Goal: Task Accomplishment & Management: Use online tool/utility

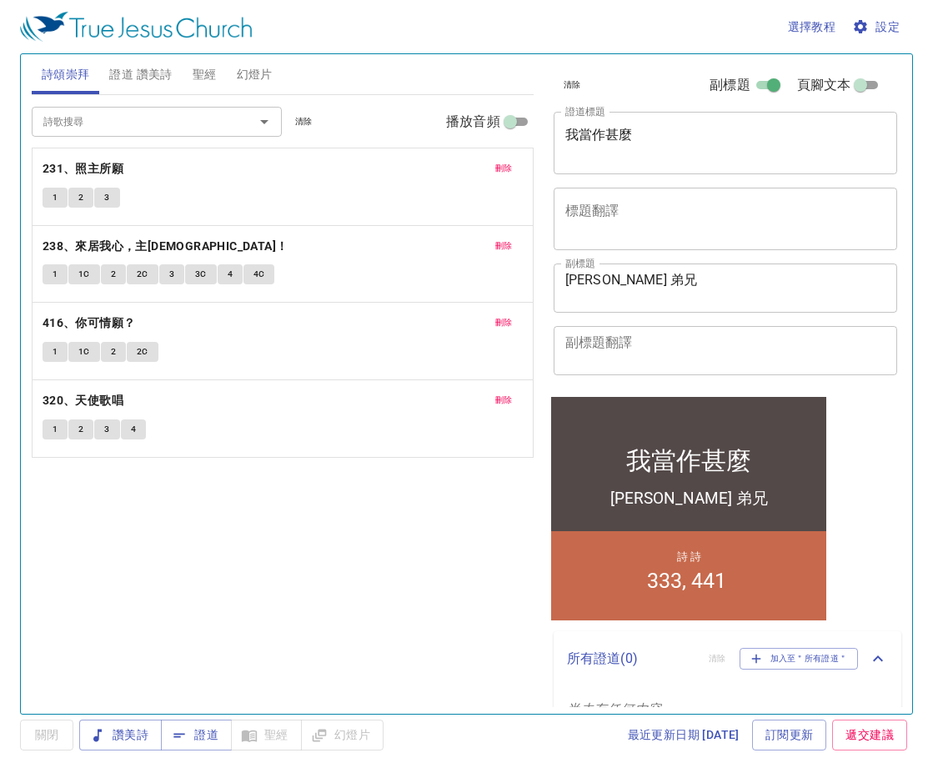
click at [137, 73] on span "證道 讚美詩" at bounding box center [140, 74] width 63 height 21
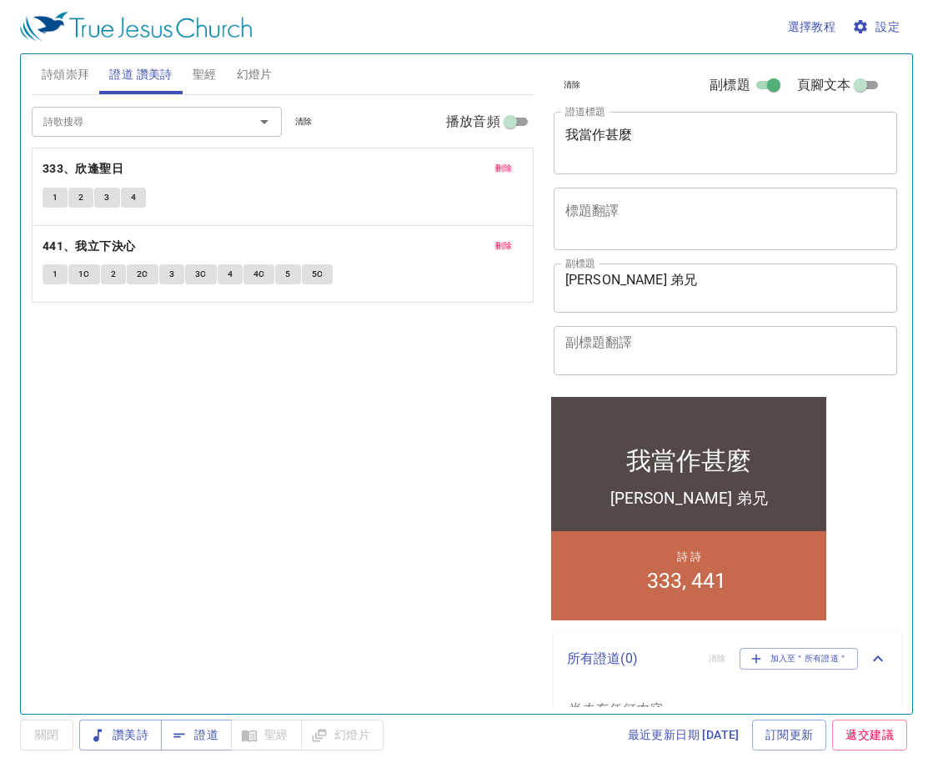
click at [509, 173] on span "刪除" at bounding box center [504, 168] width 18 height 15
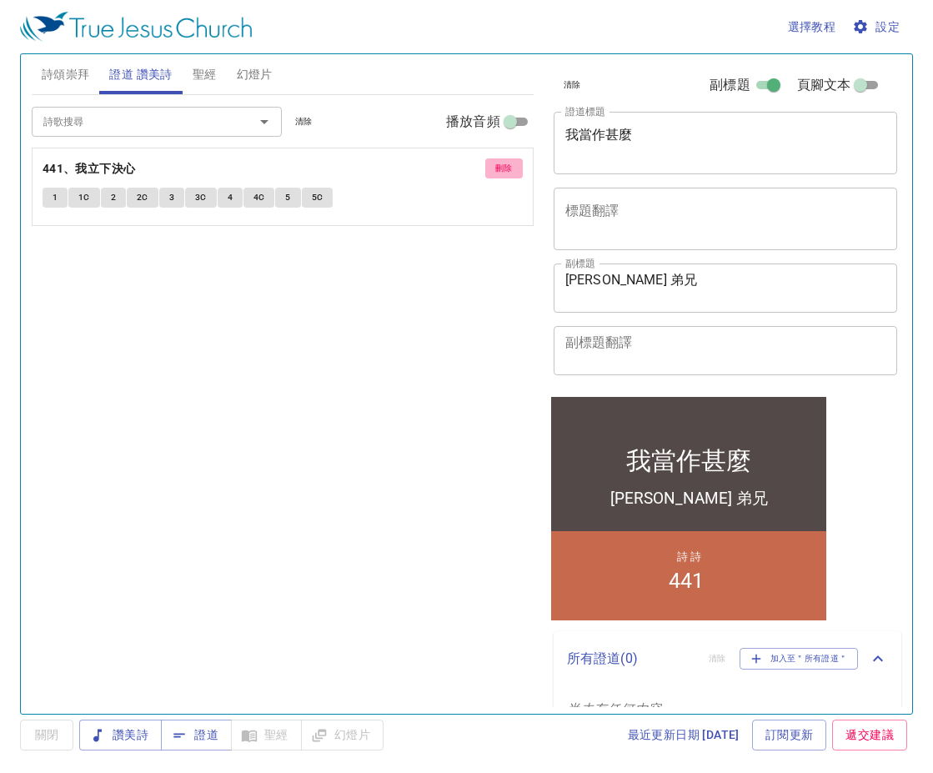
click at [509, 173] on span "刪除" at bounding box center [504, 168] width 18 height 15
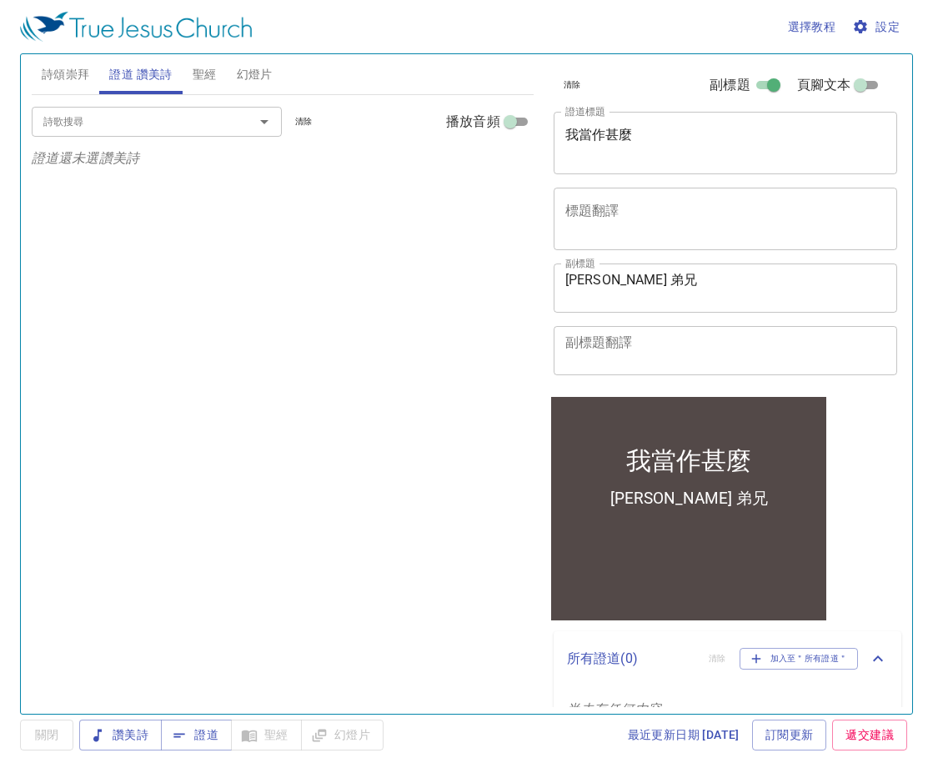
drag, startPoint x: 218, startPoint y: 143, endPoint x: 204, endPoint y: 129, distance: 18.9
click at [213, 139] on div "詩歌搜尋 詩歌搜尋 清除 播放音頻" at bounding box center [283, 121] width 502 height 53
click at [203, 128] on input "詩歌搜尋" at bounding box center [132, 121] width 191 height 19
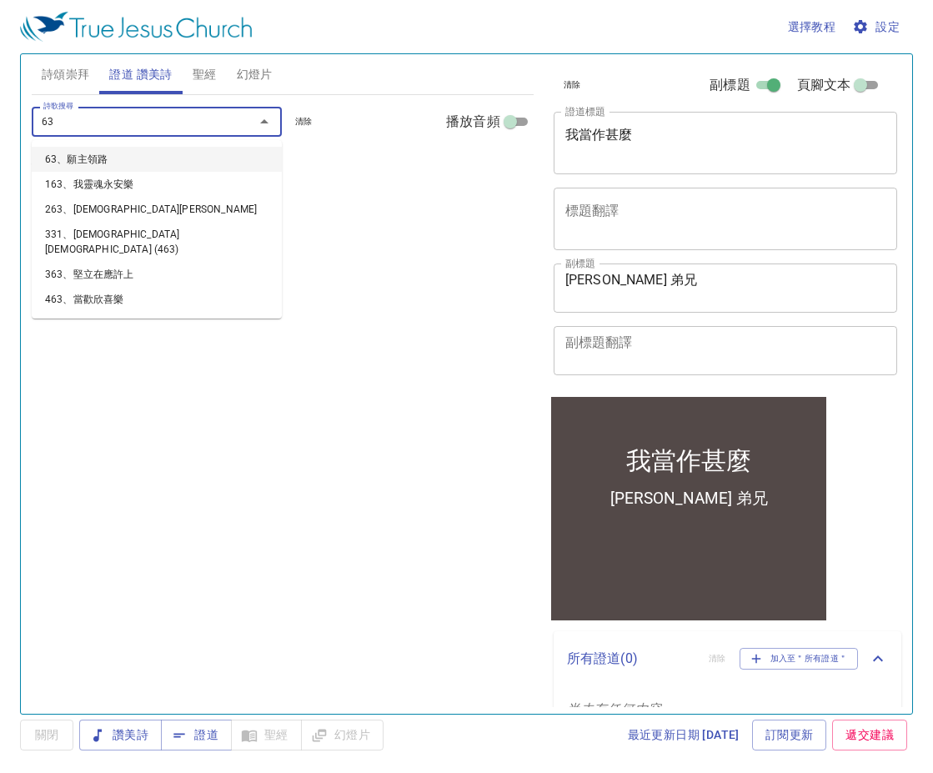
click at [203, 128] on input "63" at bounding box center [132, 121] width 191 height 19
type input "6"
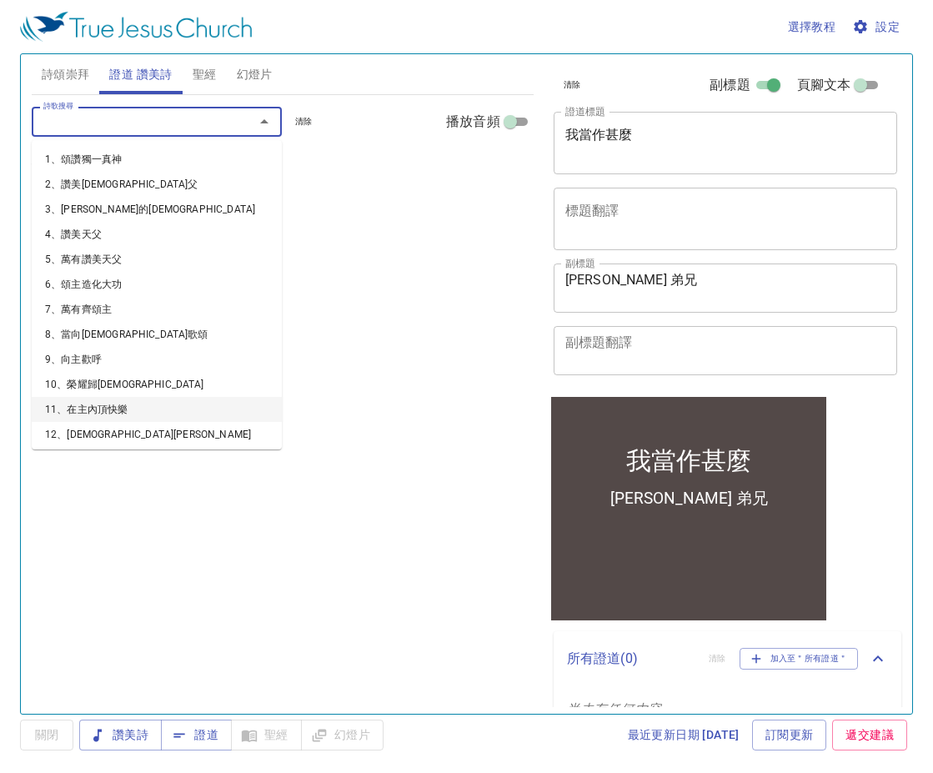
type input "11、在主內頂快樂"
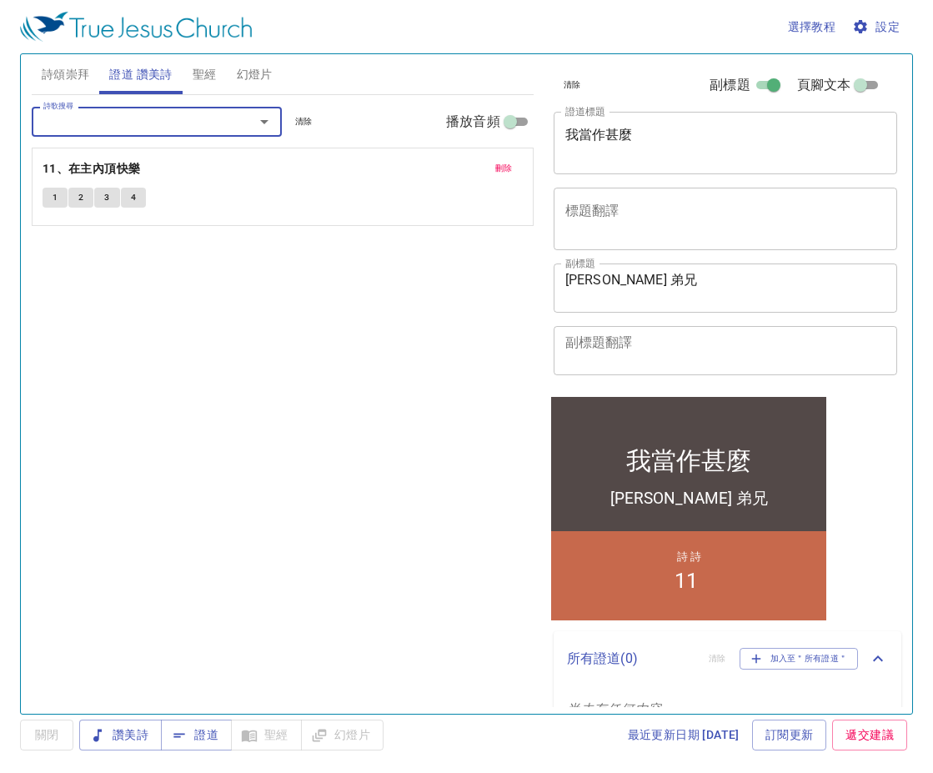
type input "1、頌讚獨一真神"
click at [513, 164] on button "刪除" at bounding box center [504, 168] width 38 height 20
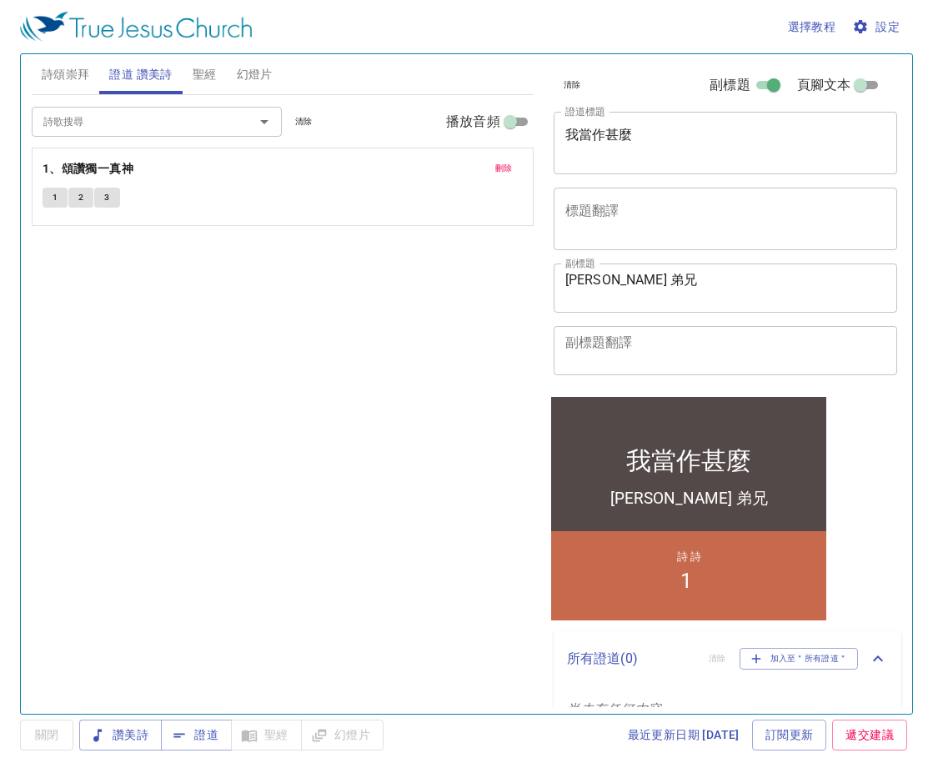
click at [513, 164] on button "刪除" at bounding box center [504, 168] width 38 height 20
click at [513, 164] on p "證道還未選讚美詩" at bounding box center [283, 158] width 502 height 20
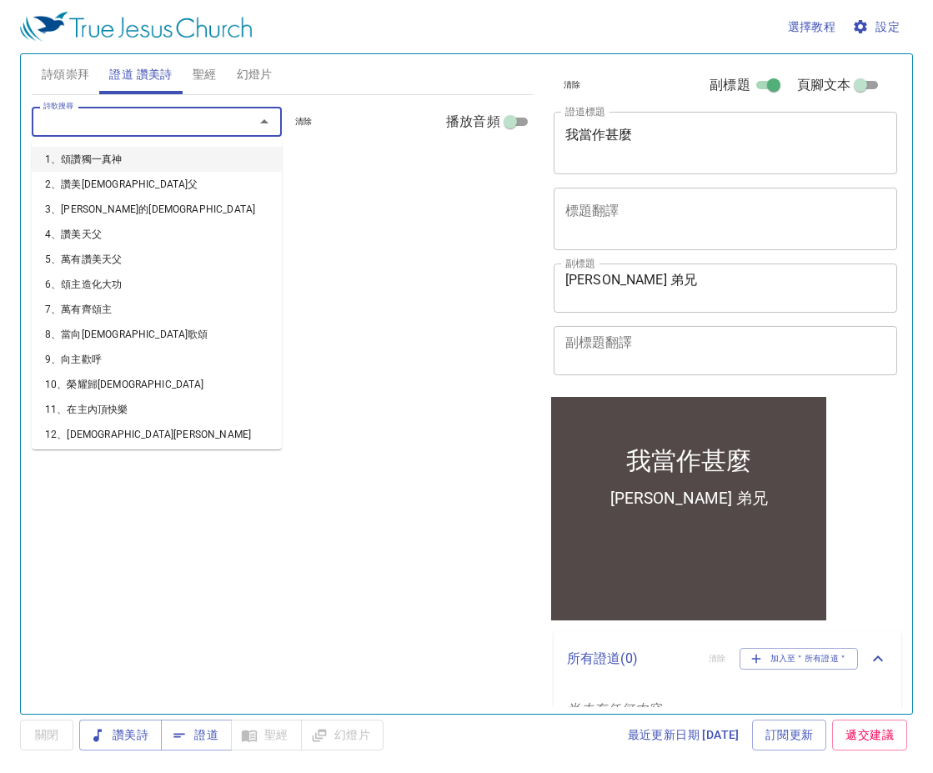
click at [189, 118] on input "詩歌搜尋" at bounding box center [132, 121] width 191 height 19
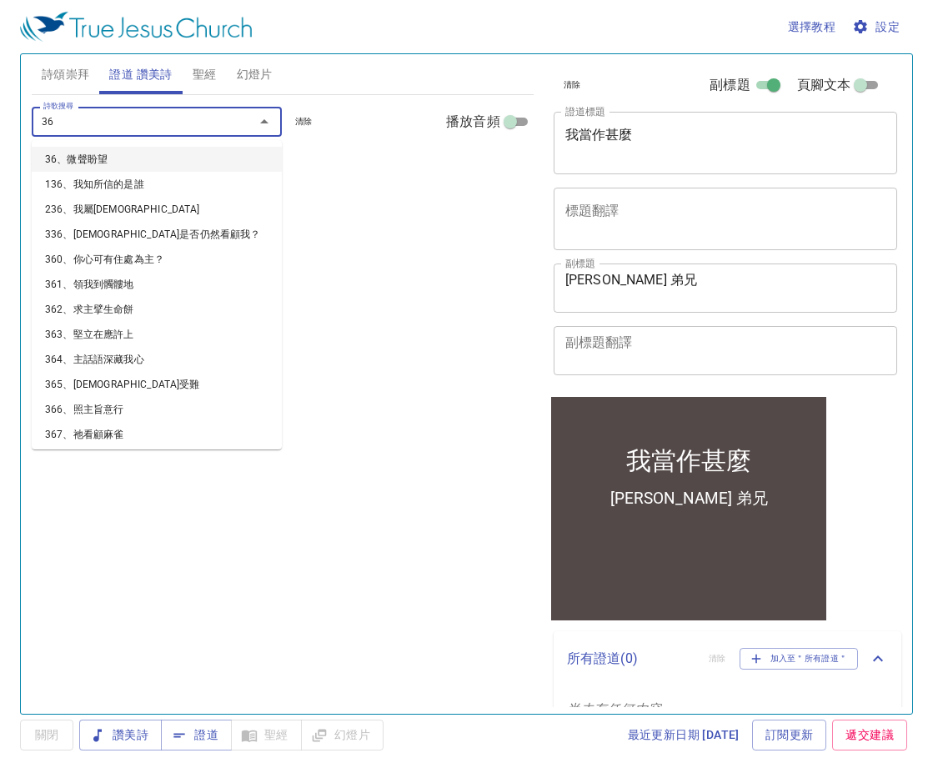
type input "363"
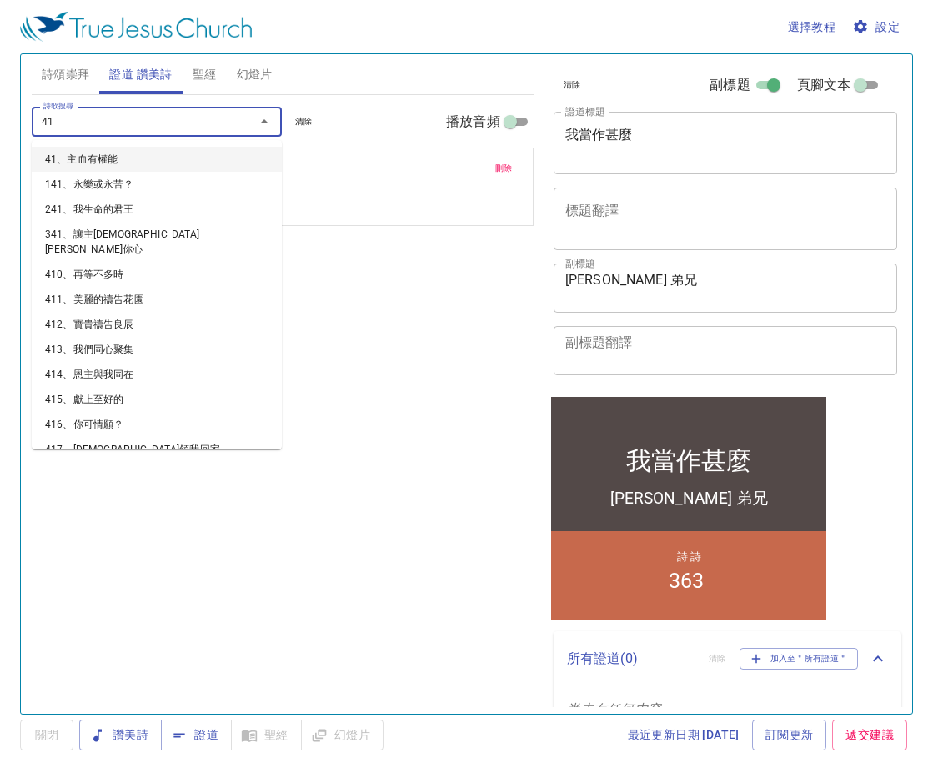
type input "418"
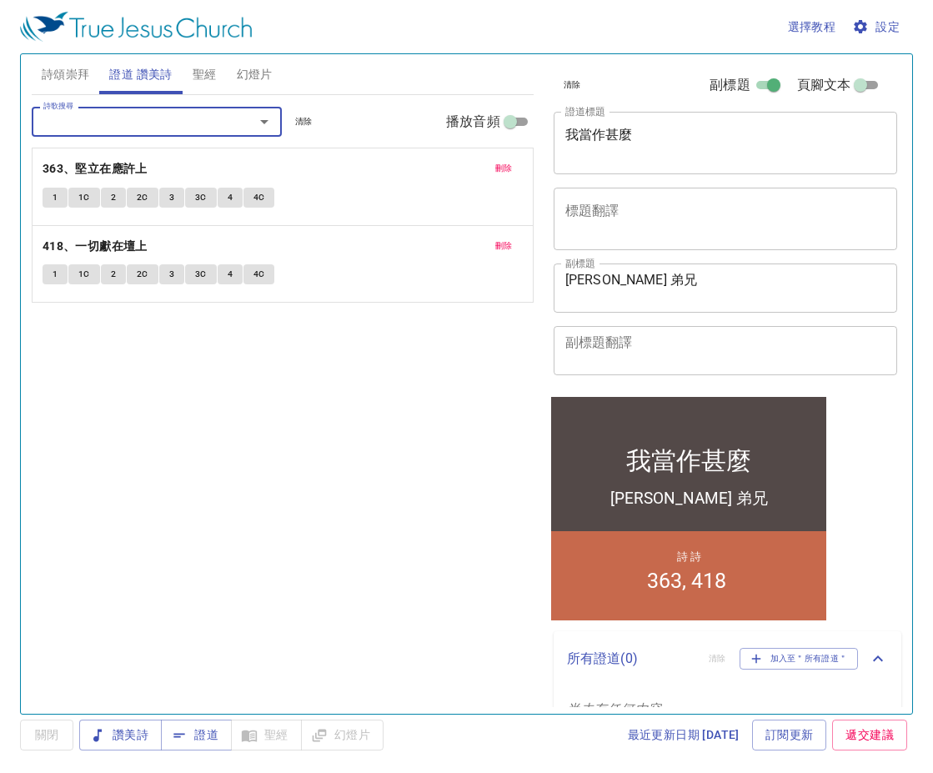
click at [867, 22] on icon "button" at bounding box center [860, 26] width 17 height 17
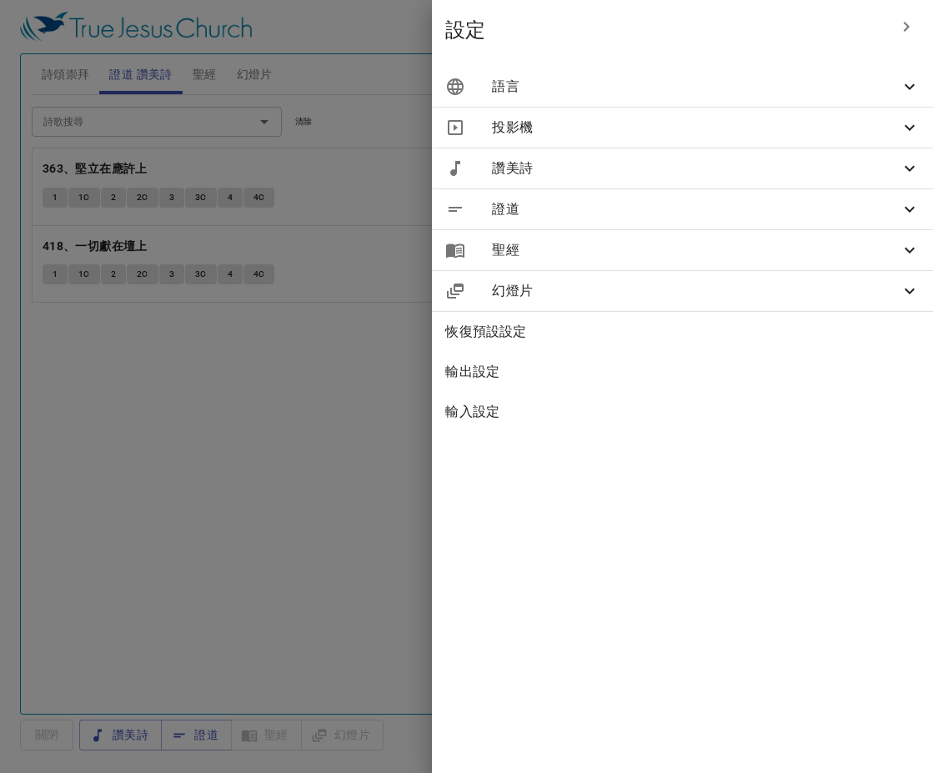
click at [583, 93] on span "語言" at bounding box center [696, 87] width 408 height 20
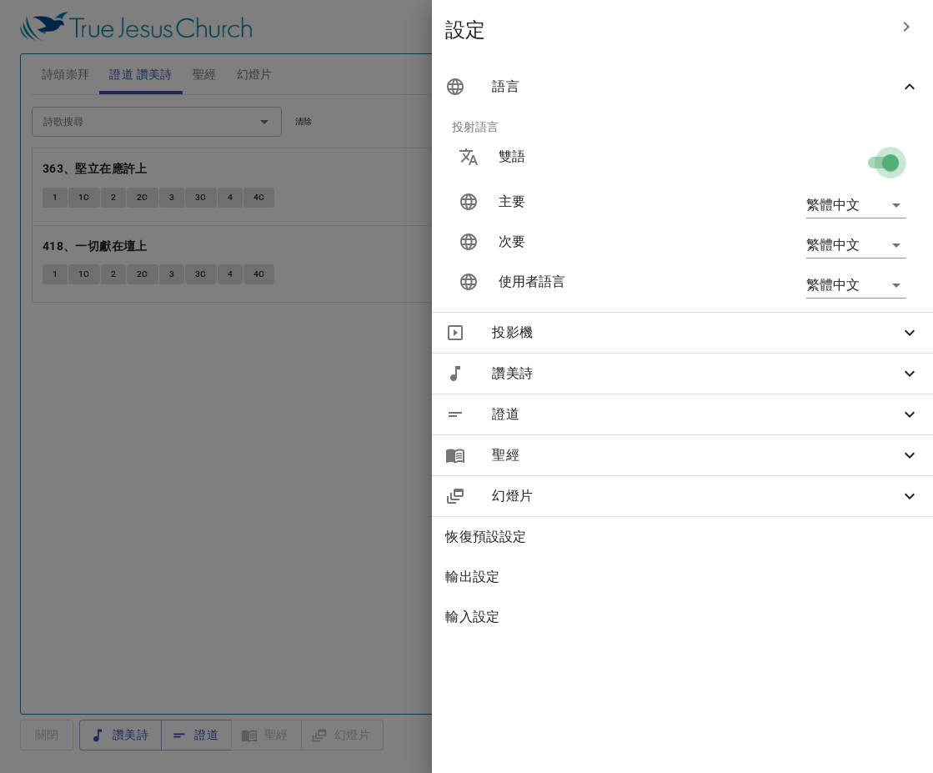
click at [878, 162] on input "checkbox" at bounding box center [890, 166] width 95 height 32
checkbox input "false"
click at [256, 387] on div at bounding box center [466, 386] width 933 height 773
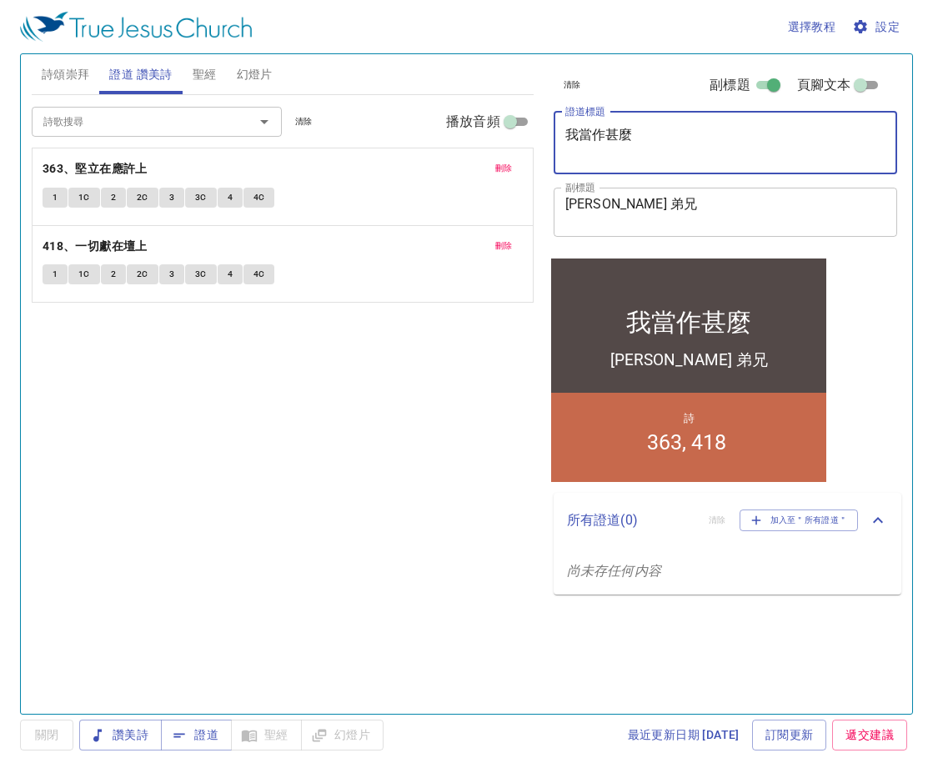
drag, startPoint x: 694, startPoint y: 134, endPoint x: 387, endPoint y: 137, distance: 307.5
click at [387, 137] on div "詩頌崇拜 證道 讚美詩 聖經 幻燈片 詩歌搜尋 詩歌搜尋 清除 播放音頻 刪除 231、照主所願 1 2 3 刪除 238、來居我心，主耶穌！ 1 1C 2 …" at bounding box center [466, 377] width 883 height 659
type textarea "恩賜與願作的心"
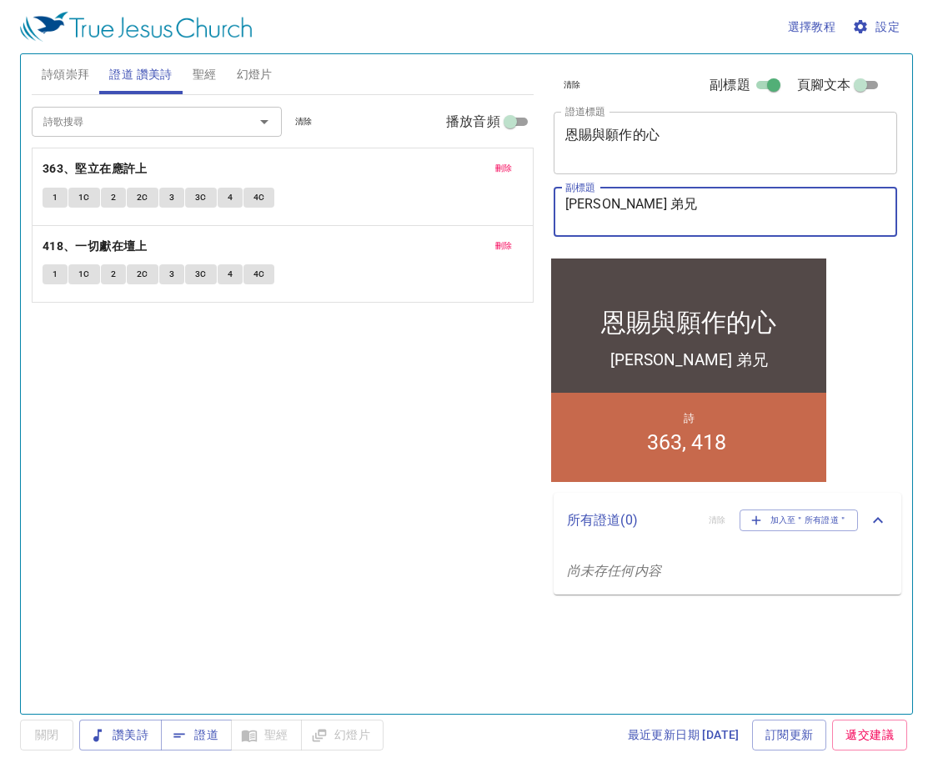
drag, startPoint x: 638, startPoint y: 208, endPoint x: 555, endPoint y: 213, distance: 83.5
click at [555, 213] on div "吳金德 弟兄 x 副標題" at bounding box center [725, 212] width 344 height 49
type textarea "張文英 ㄐㄧ妹"
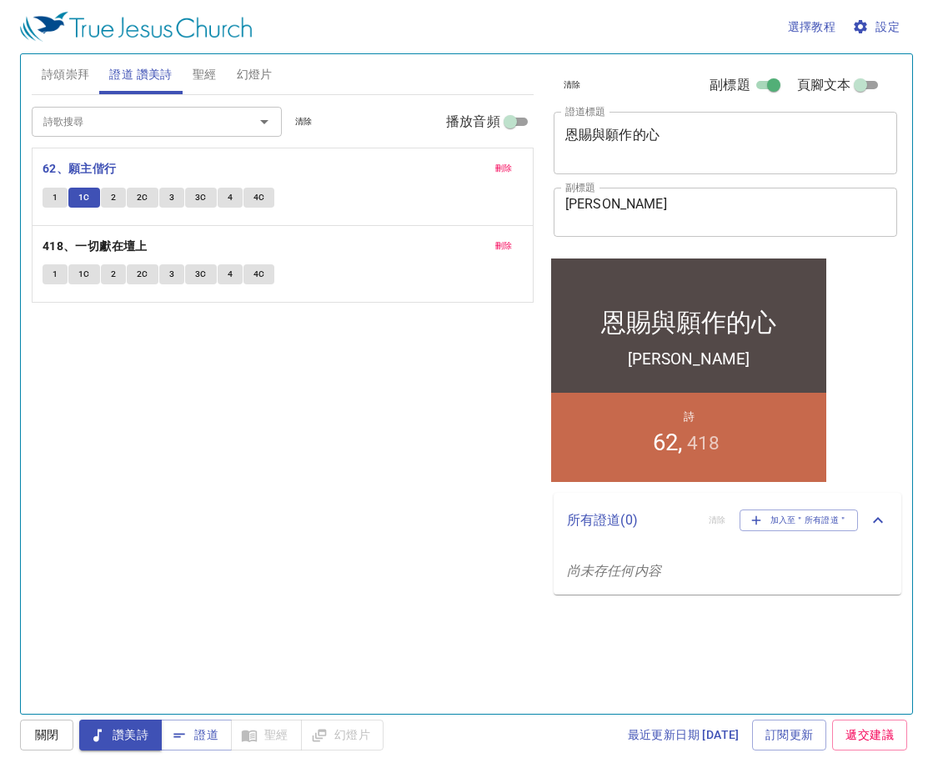
click at [111, 190] on span "2" at bounding box center [113, 197] width 5 height 15
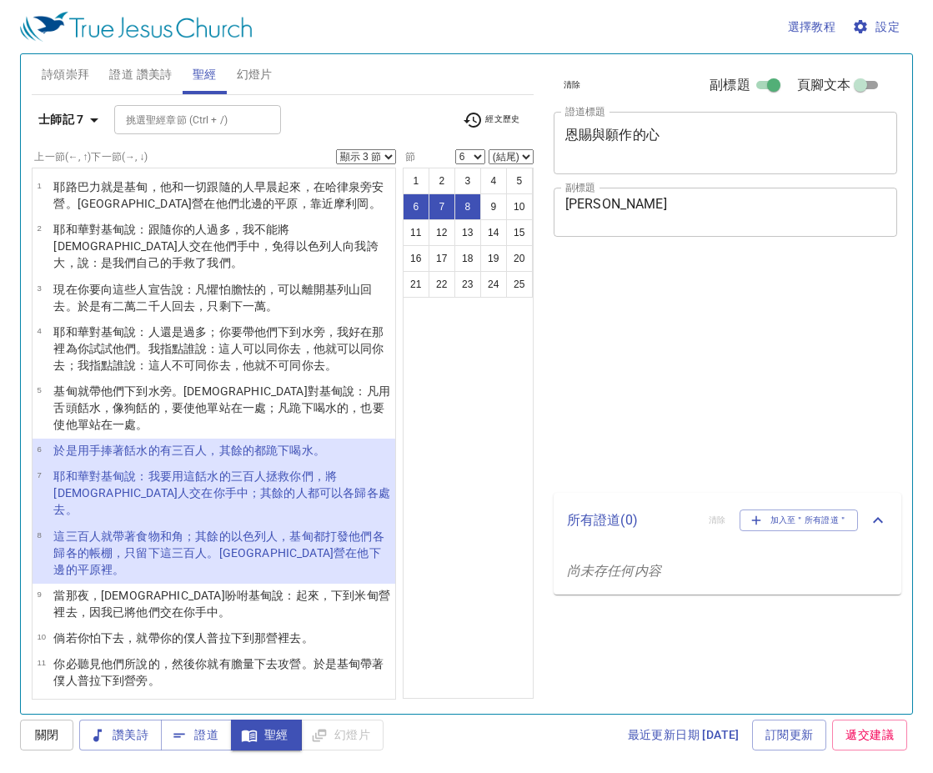
select select "3"
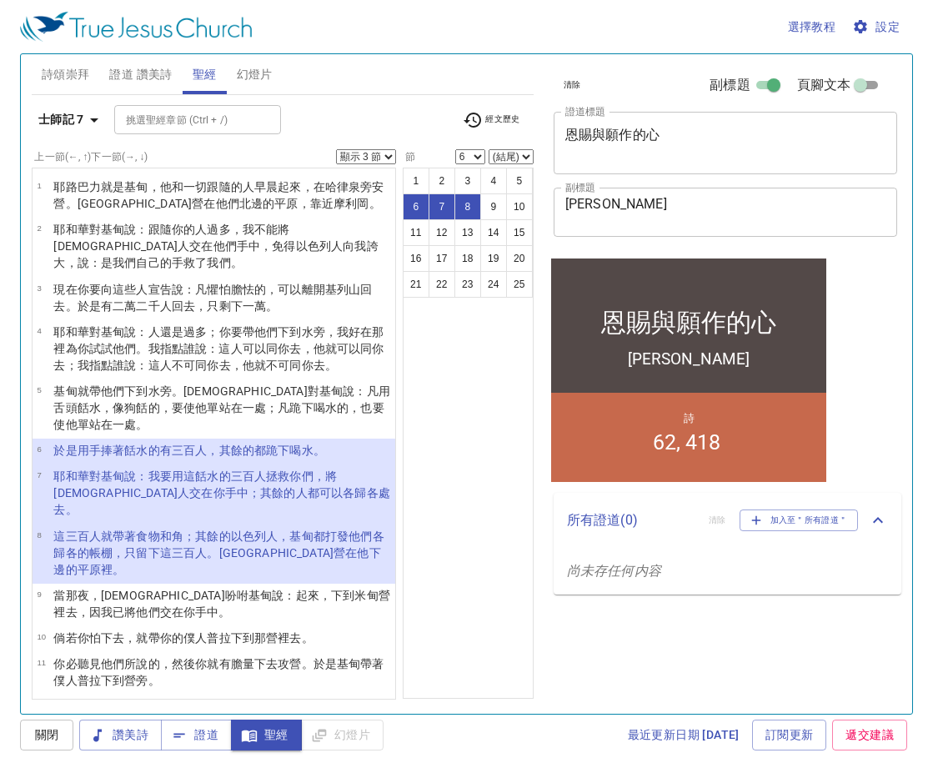
click at [157, 588] on wh3068 "吩咐基甸說 ：起來 ，下 到米甸營 裡去，因我已將他們交 在你手 中。" at bounding box center [221, 603] width 336 height 30
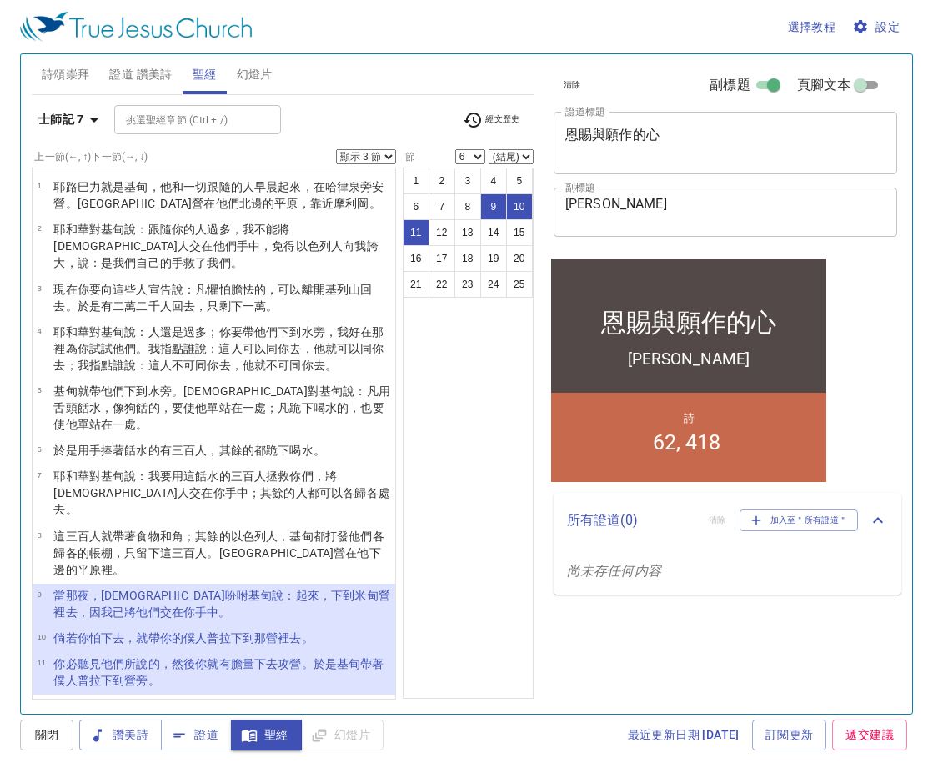
select select "9"
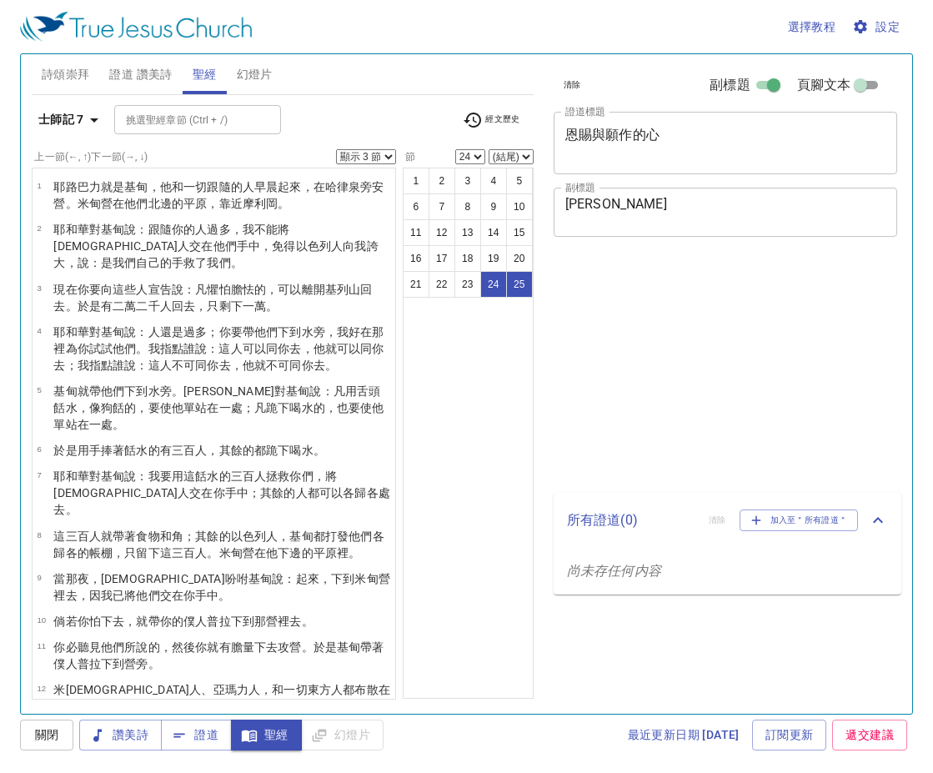
select select "3"
select select "24"
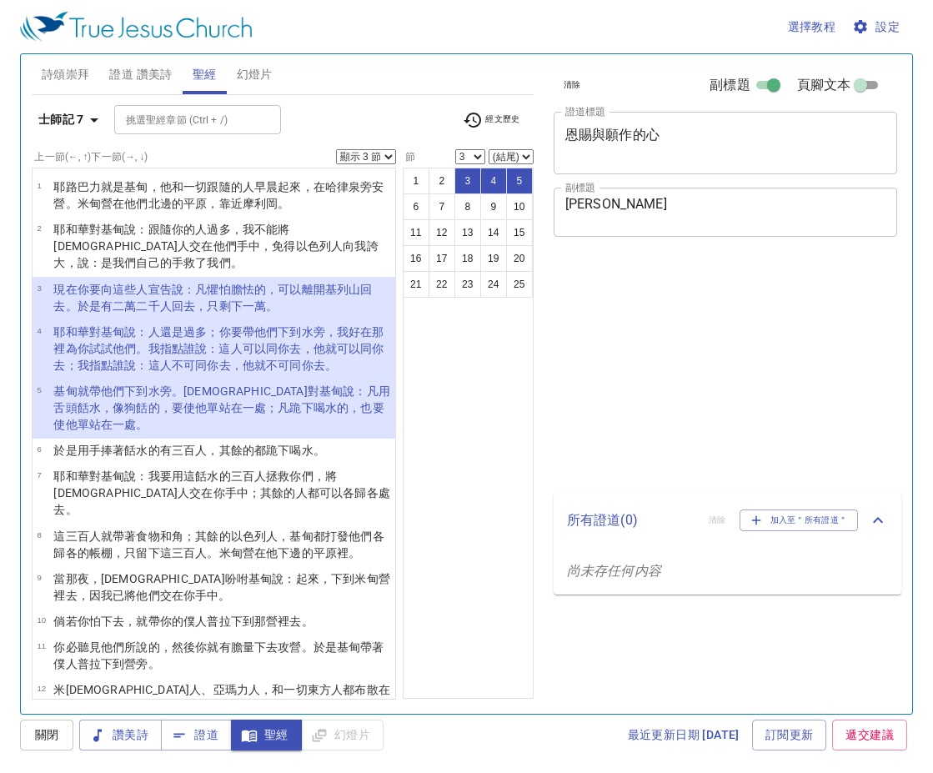
select select "3"
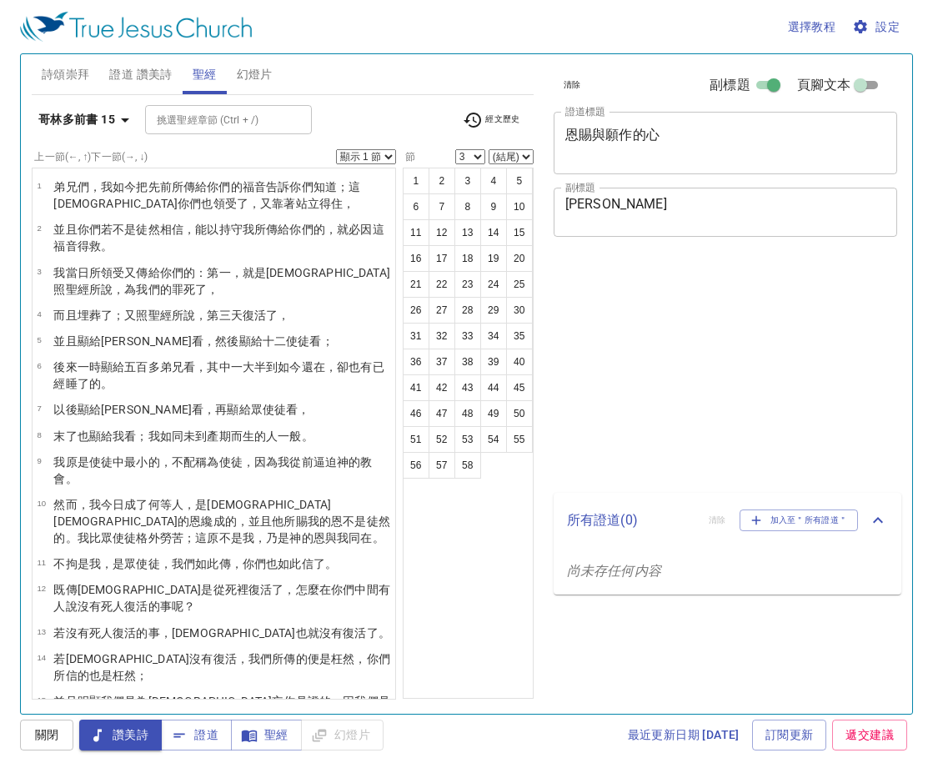
select select "3"
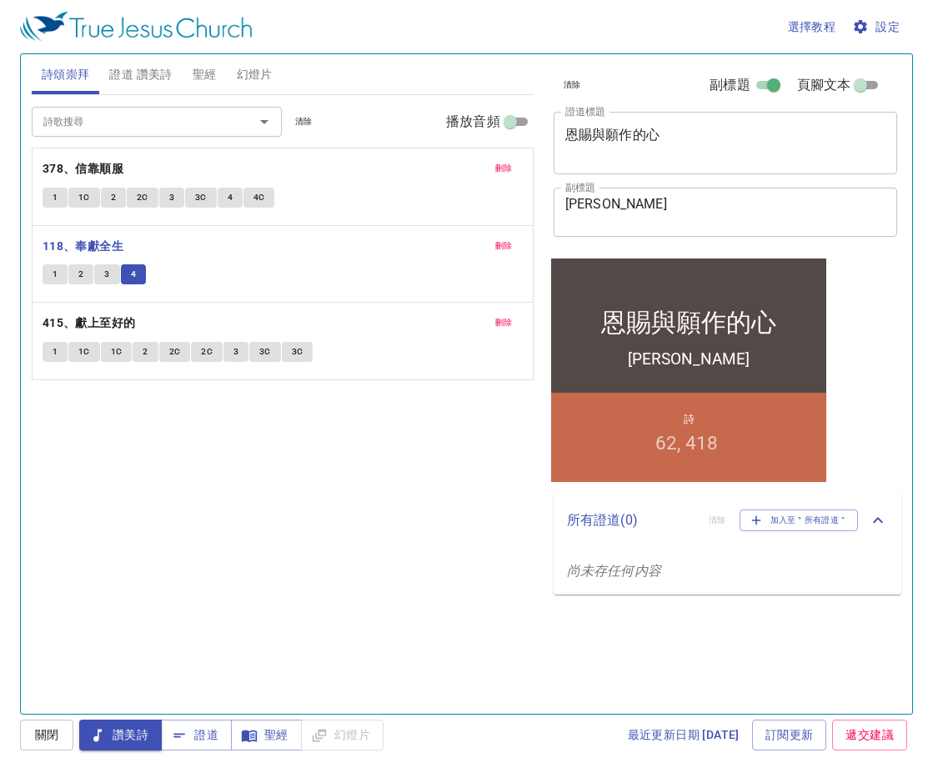
click at [50, 269] on button "1" at bounding box center [55, 274] width 25 height 20
click at [153, 78] on span "證道 讚美詩" at bounding box center [140, 74] width 63 height 21
click at [149, 71] on span "證道 讚美詩" at bounding box center [140, 74] width 63 height 21
